Goal: Check status: Check status

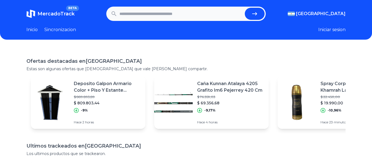
paste input "**********"
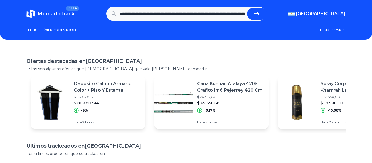
click at [255, 13] on button "submit" at bounding box center [257, 14] width 20 height 12
type input "**********"
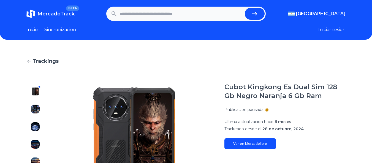
scroll to position [226, 0]
